Goal: Transaction & Acquisition: Purchase product/service

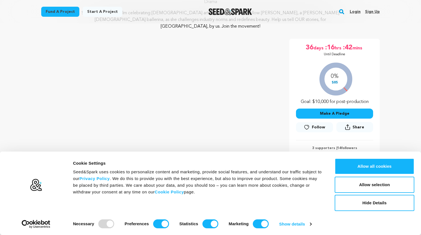
scroll to position [78, 0]
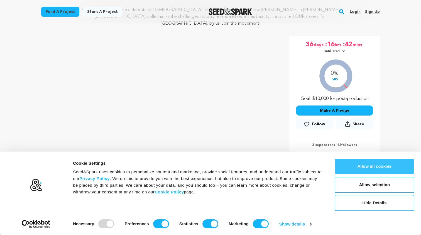
click at [374, 166] on button "Allow all cookies" at bounding box center [375, 166] width 80 height 16
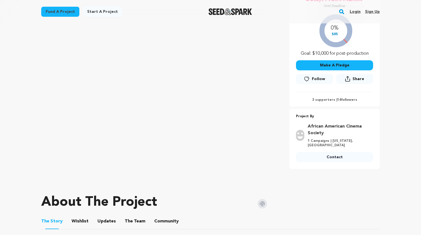
scroll to position [124, 0]
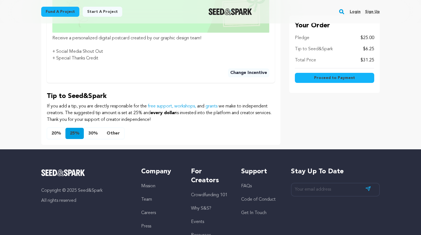
scroll to position [318, 0]
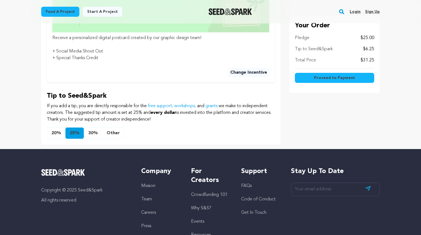
click at [118, 127] on button "Other" at bounding box center [113, 132] width 22 height 11
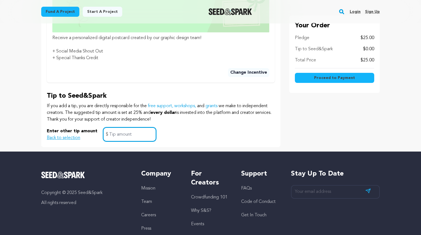
click at [123, 127] on input "text" at bounding box center [129, 134] width 53 height 14
type input "0"
click at [216, 111] on div "Tip to Seed&Spark If you add a tip, you are directly responsible for the free s…" at bounding box center [161, 116] width 228 height 50
click at [355, 79] on button "Proceed to Payment" at bounding box center [334, 78] width 79 height 10
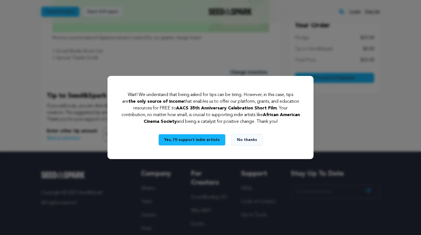
click at [241, 138] on button "No thanks" at bounding box center [247, 140] width 32 height 12
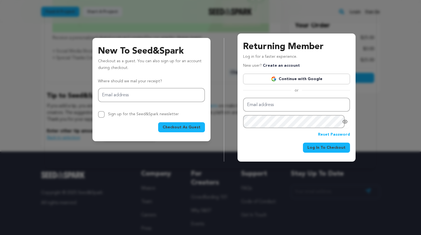
click at [302, 77] on link "Continue with Google" at bounding box center [296, 79] width 107 height 11
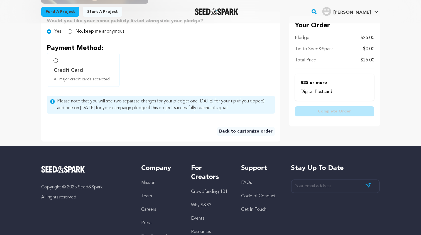
scroll to position [133, 0]
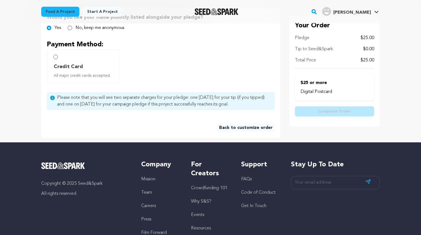
click at [54, 55] on input "Credit Card All major credit cards accepted." at bounding box center [55, 57] width 4 height 4
radio input "false"
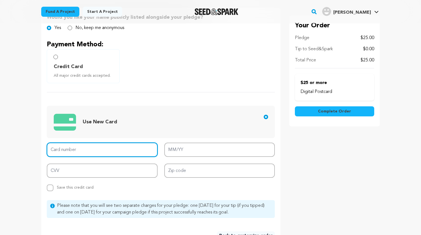
click at [98, 157] on input "Card number" at bounding box center [102, 149] width 111 height 14
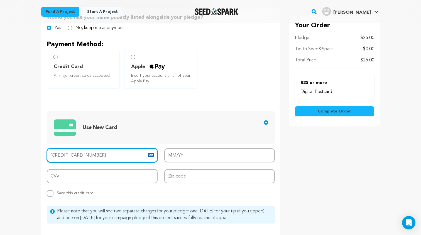
type input "4613 9903 5012 3215"
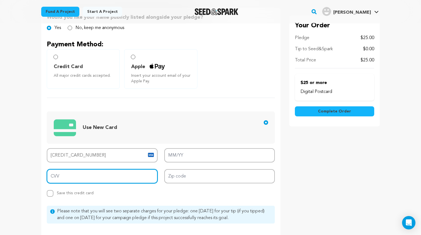
click at [106, 179] on input "CVV" at bounding box center [102, 176] width 111 height 14
type input "038"
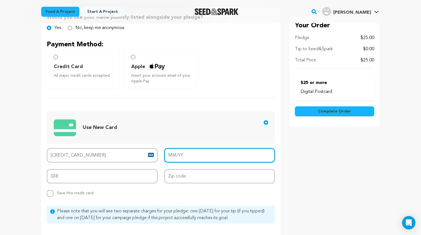
click at [208, 152] on input "MM/YY" at bounding box center [219, 155] width 111 height 14
type input "03/28"
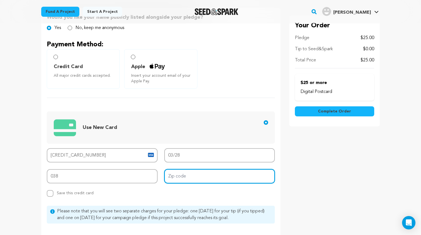
click at [224, 178] on input "Zip code" at bounding box center [219, 176] width 111 height 14
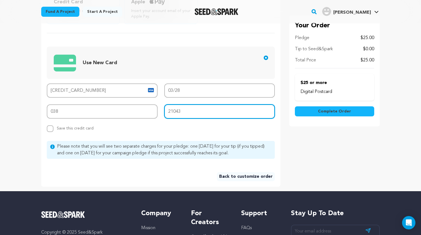
scroll to position [196, 0]
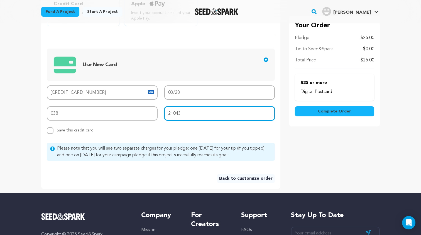
type input "21043"
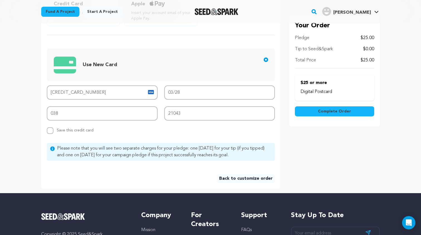
click at [335, 110] on span "Complete Order" at bounding box center [334, 111] width 33 height 6
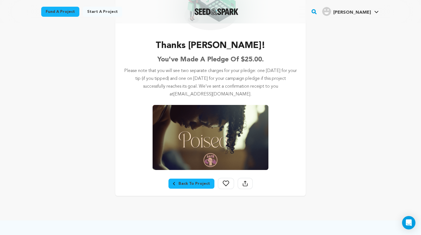
scroll to position [74, 0]
